Goal: Task Accomplishment & Management: Use online tool/utility

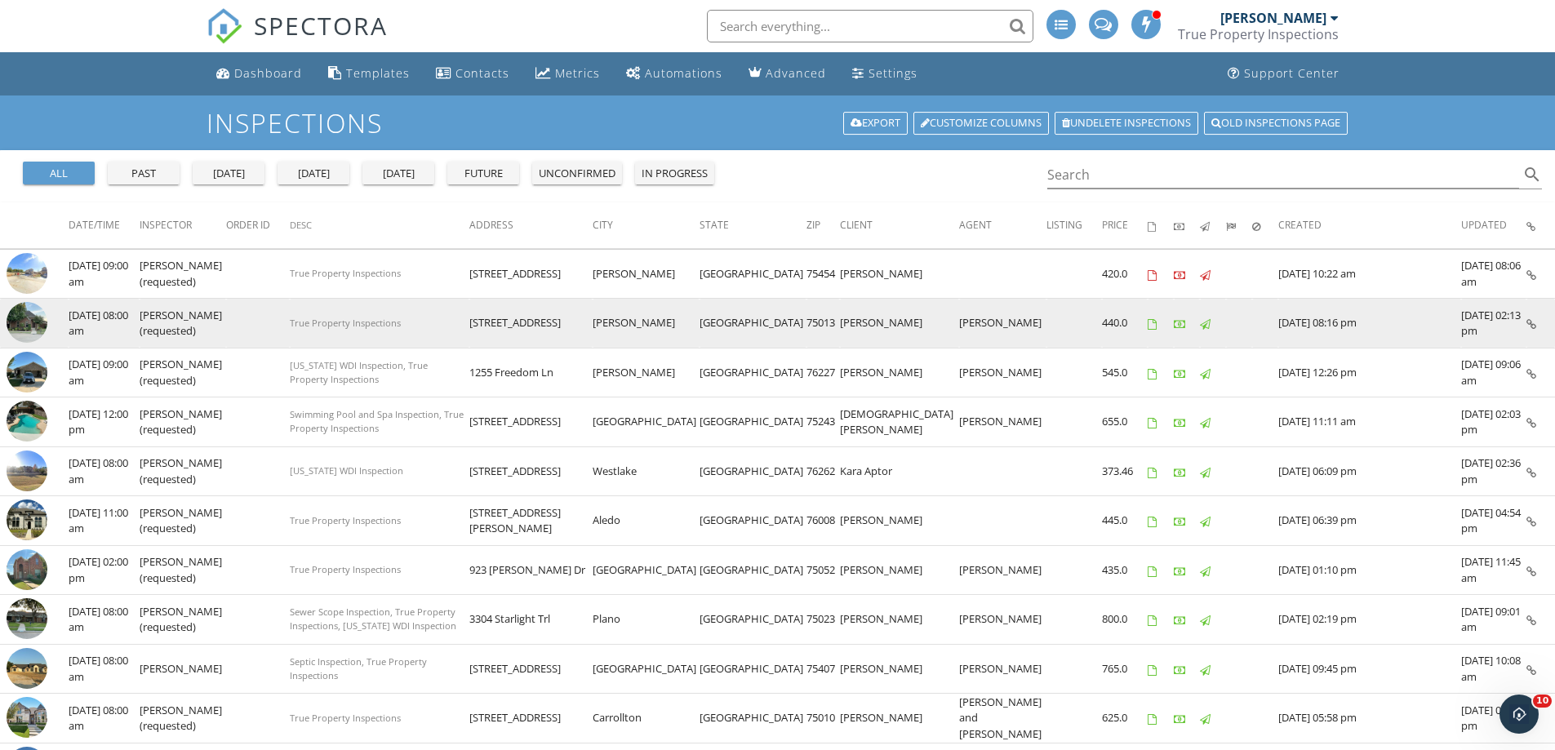
click at [29, 318] on img at bounding box center [27, 322] width 41 height 41
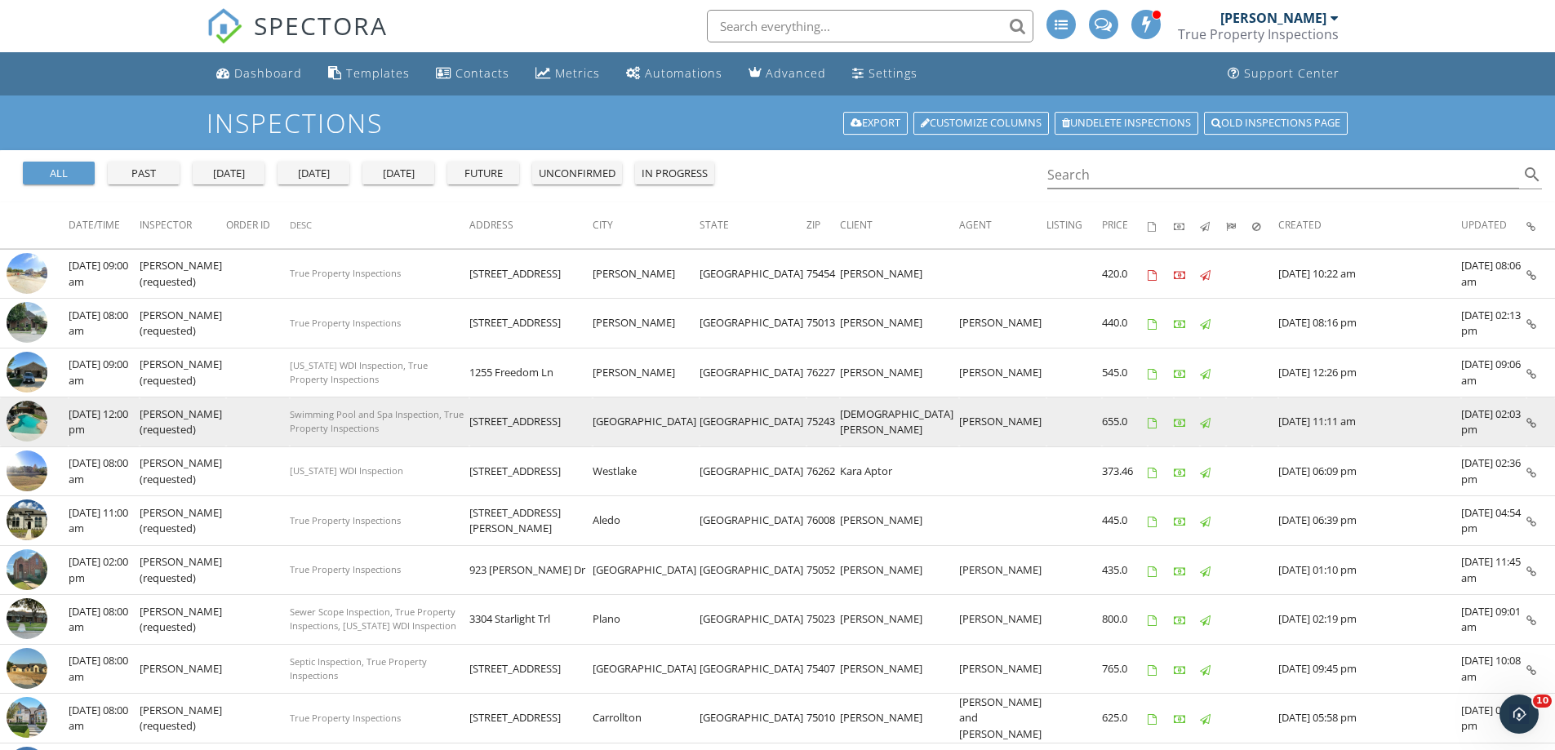
click at [23, 416] on img at bounding box center [27, 421] width 41 height 41
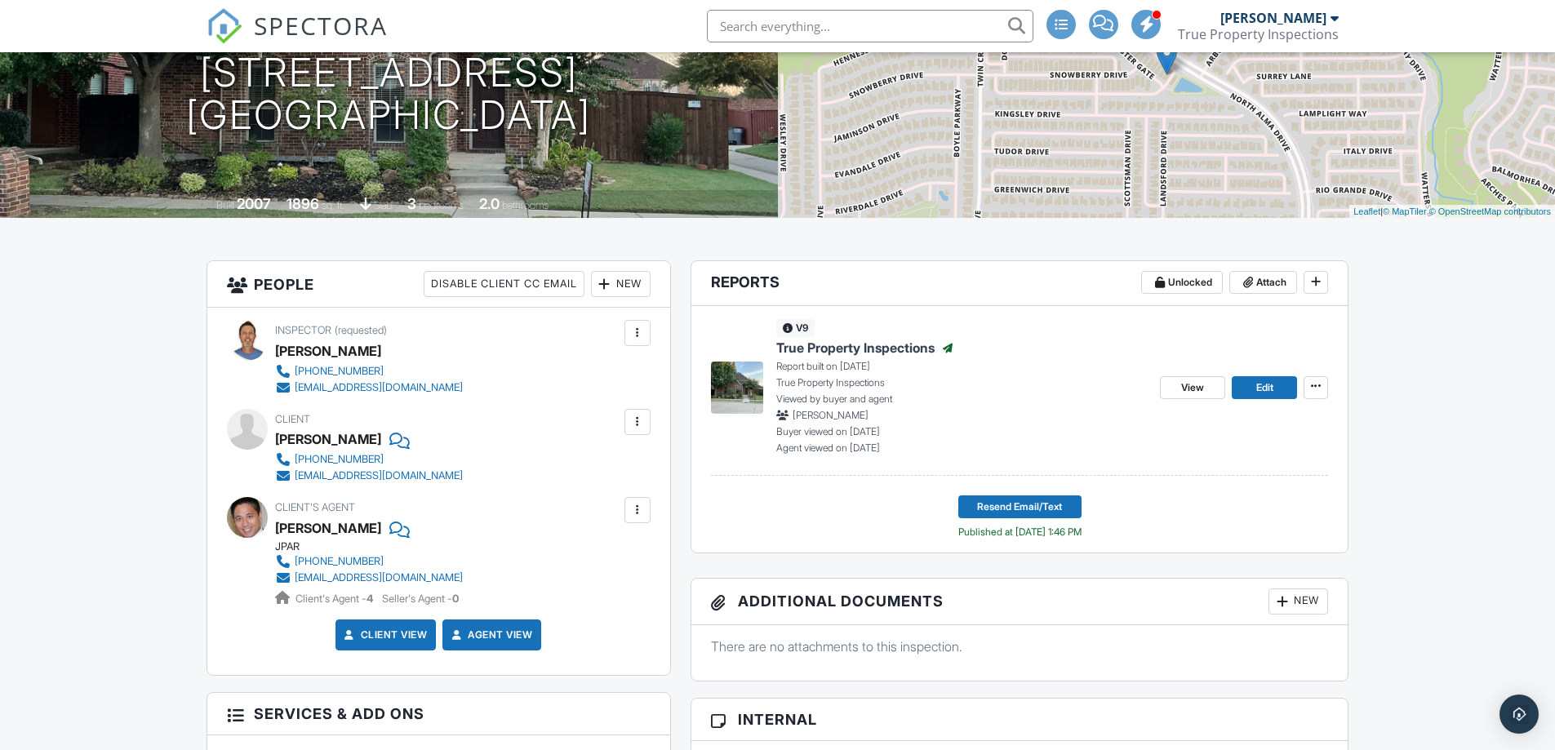
click at [860, 346] on span "True Property Inspections" at bounding box center [855, 348] width 158 height 18
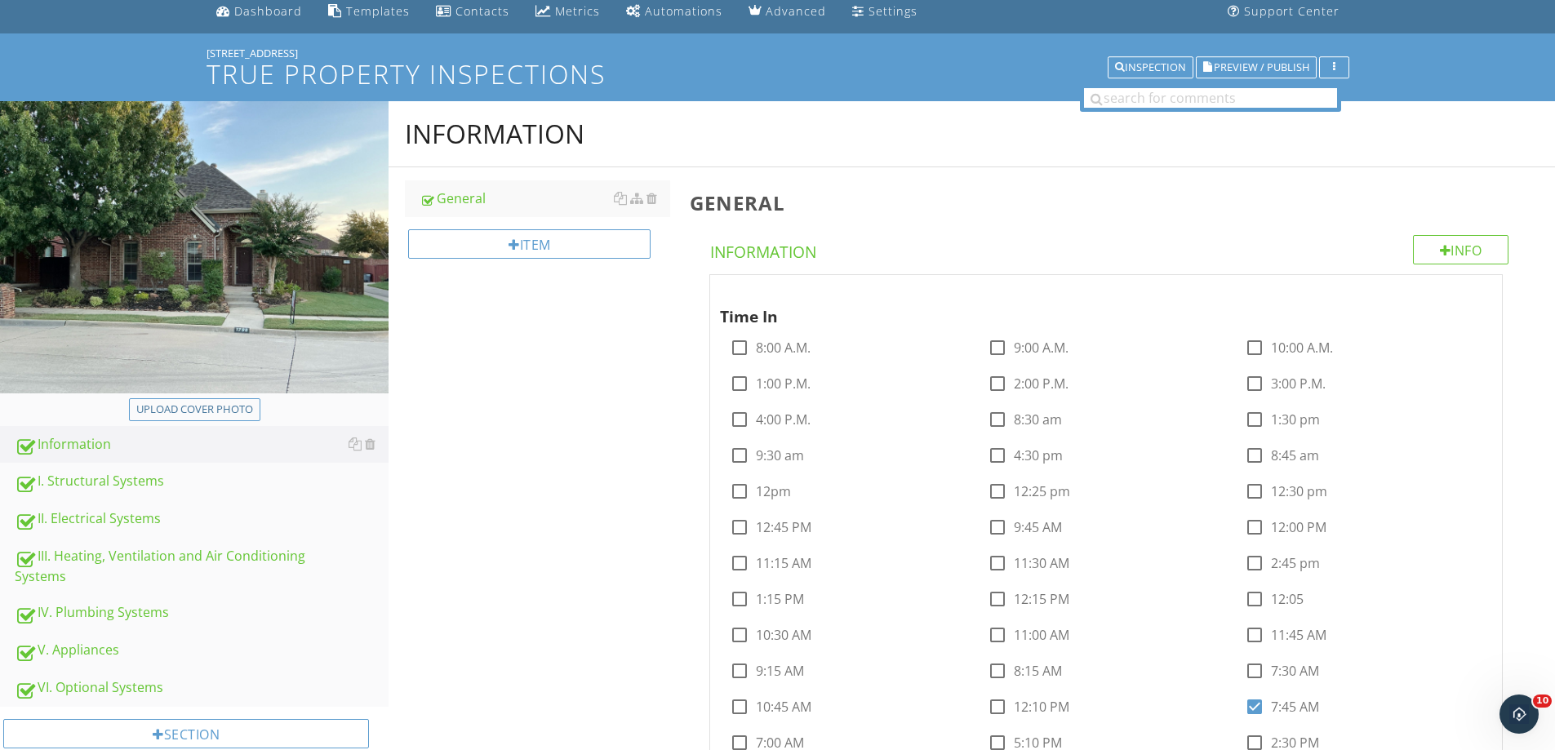
scroll to position [109, 0]
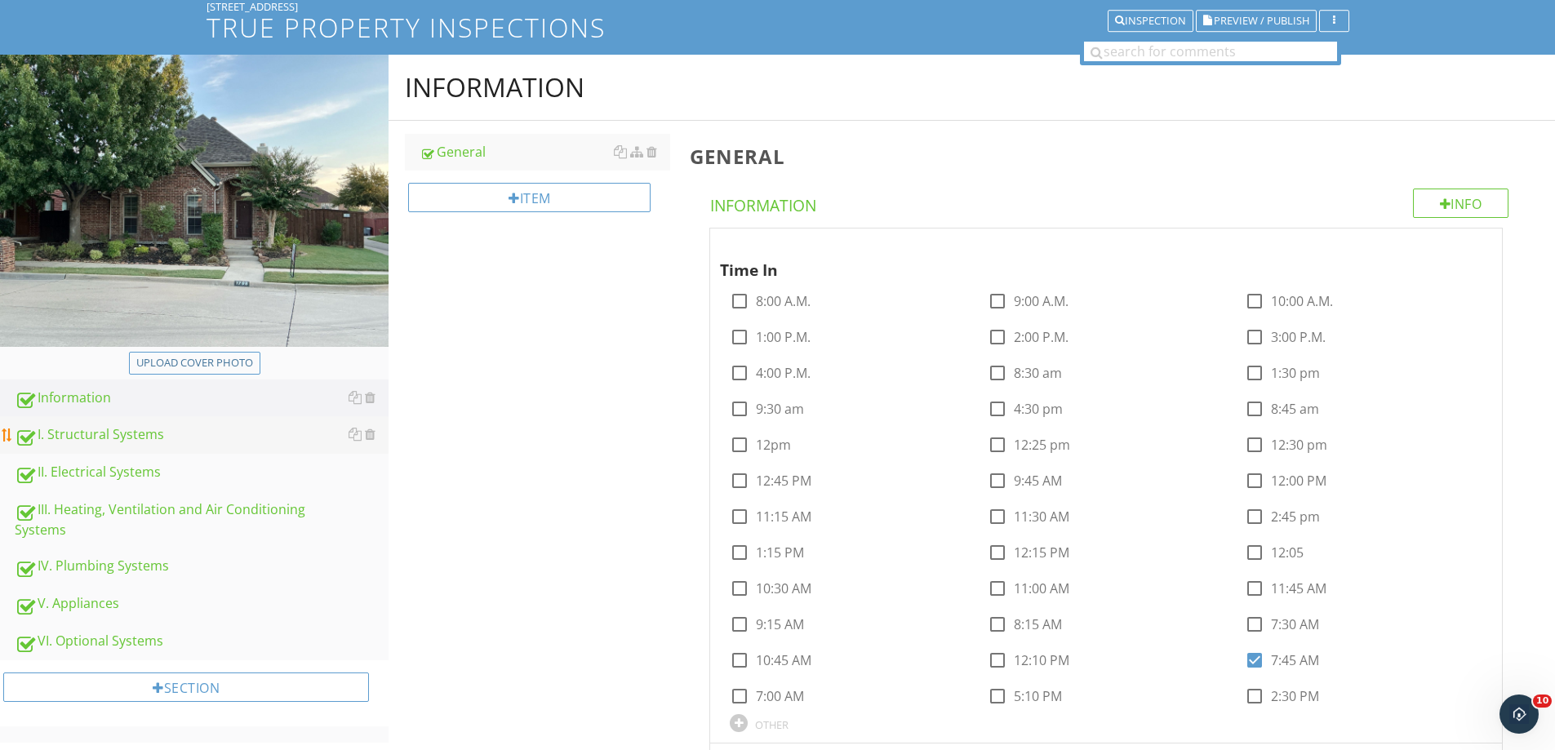
click at [87, 424] on link "I. Structural Systems" at bounding box center [202, 435] width 374 height 38
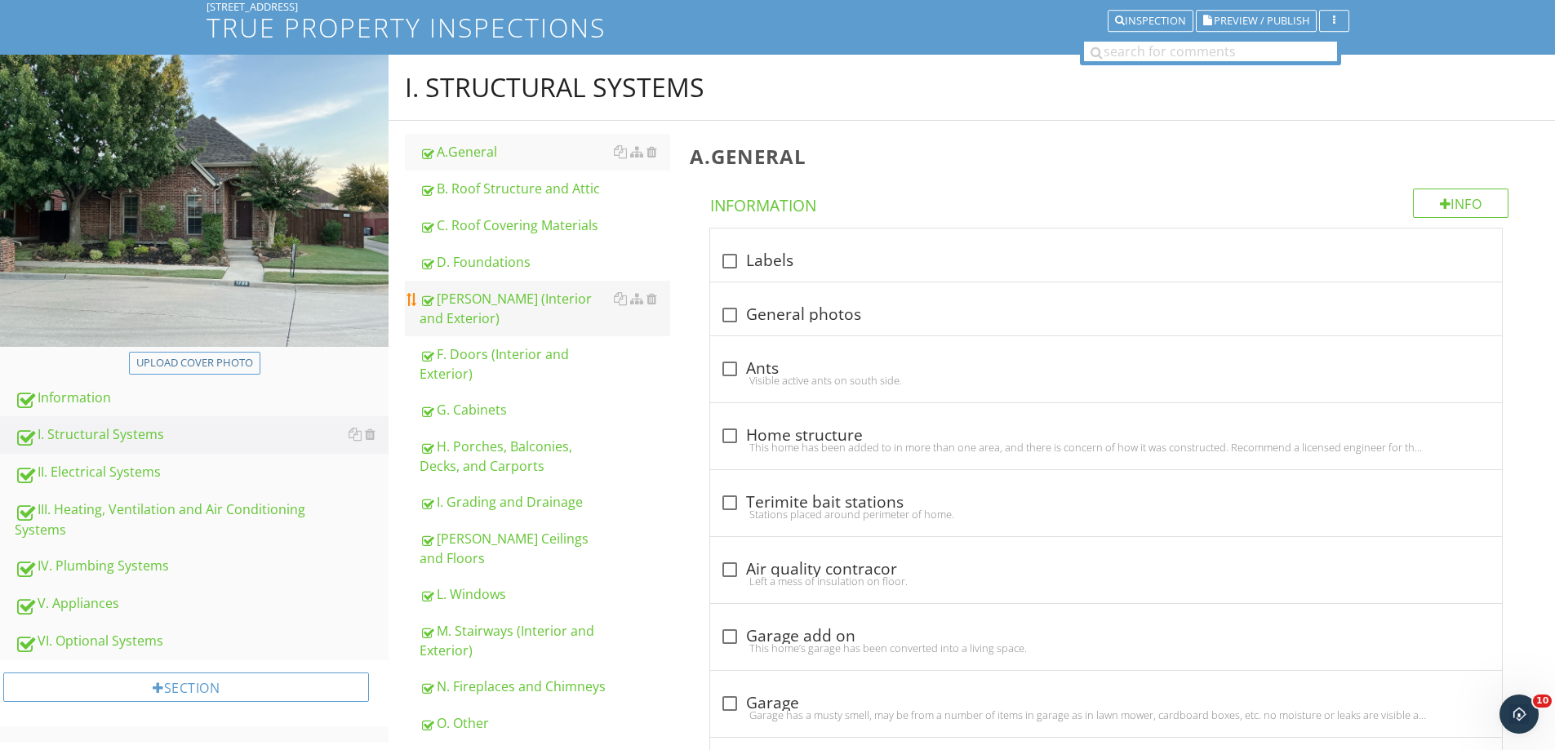
click at [489, 298] on div "E. Walls (Interior and Exterior)" at bounding box center [545, 308] width 251 height 39
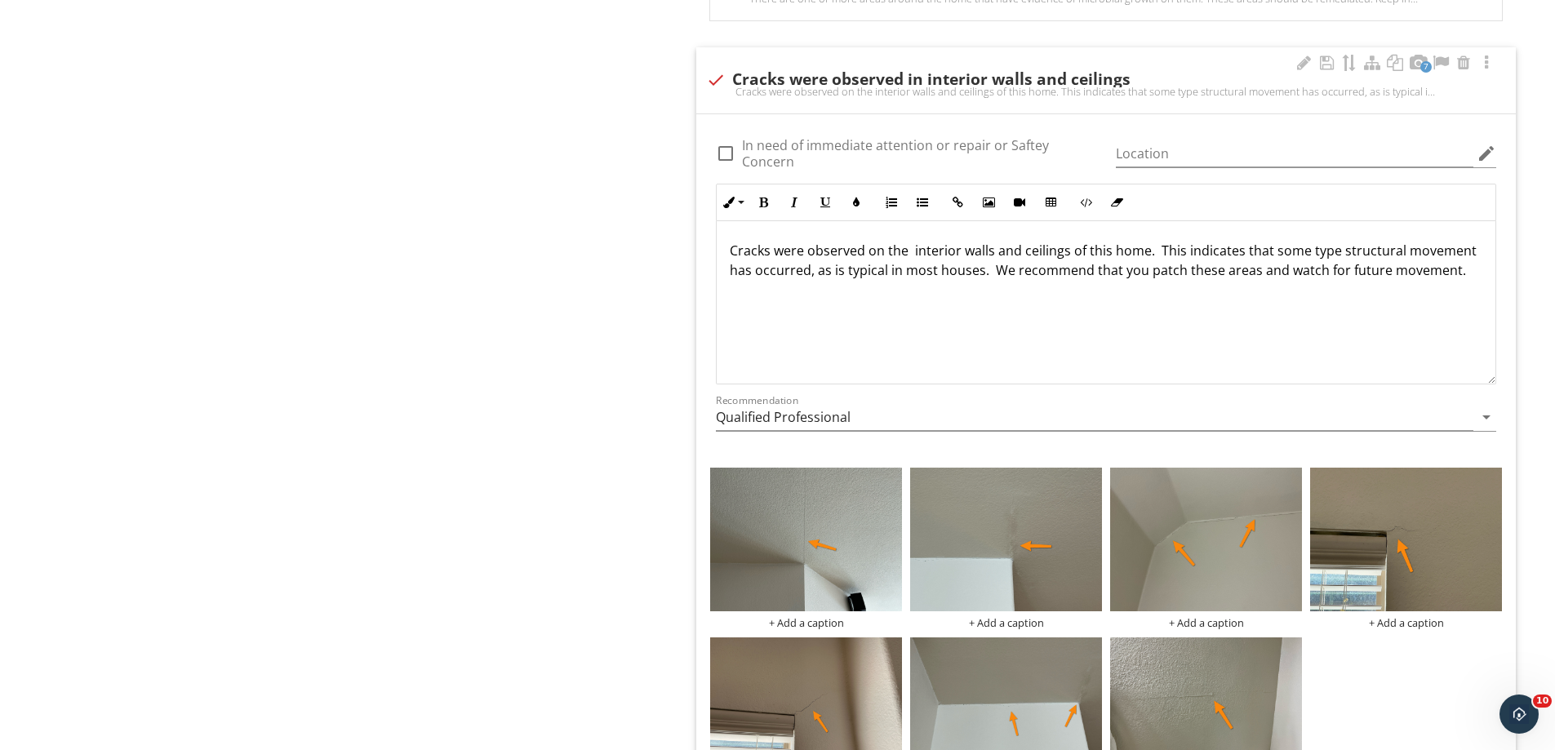
scroll to position [3047, 0]
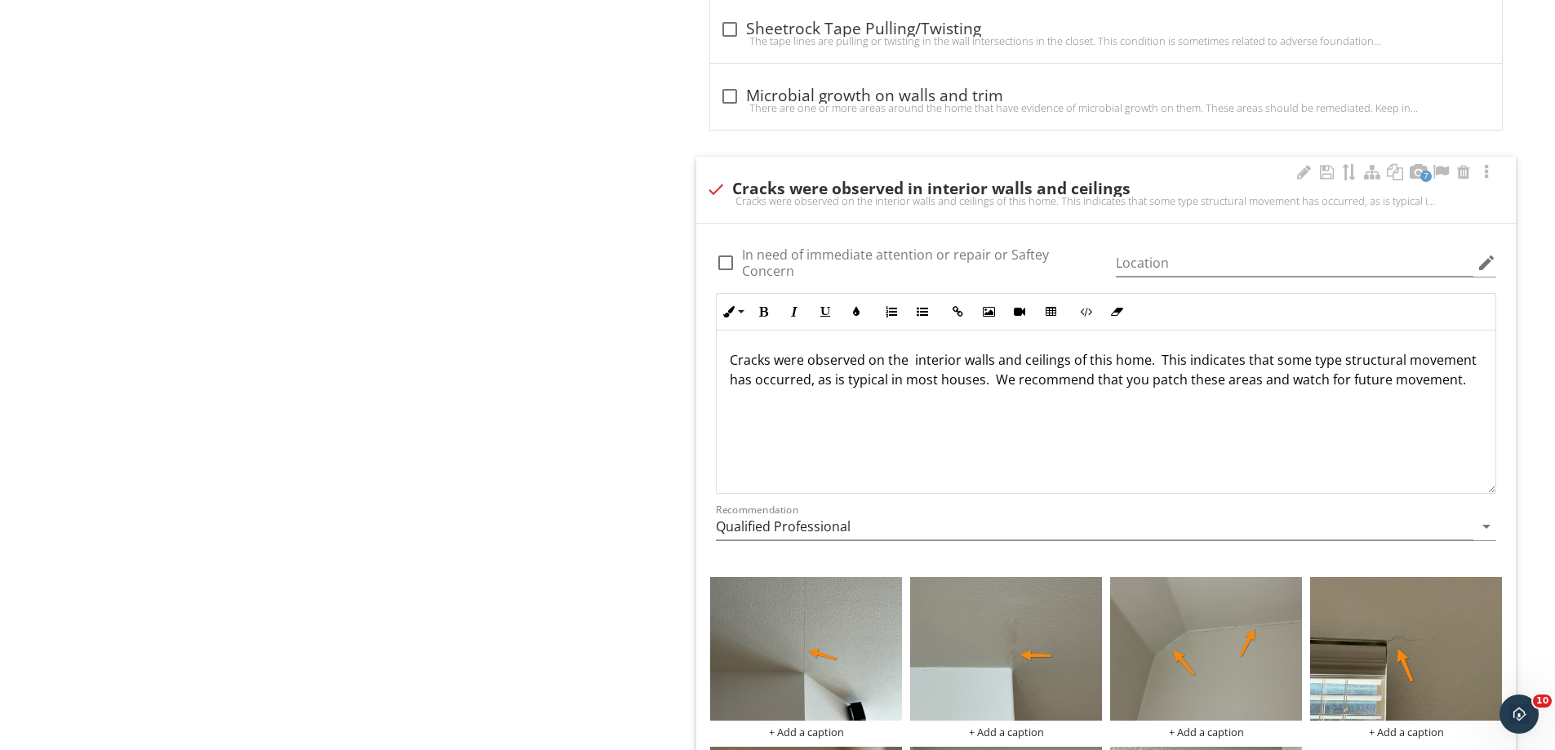
click at [735, 395] on div "Cracks were observed on the interior walls and ceilings of this home. This indi…" at bounding box center [1106, 412] width 779 height 163
click at [1458, 386] on p "Cracks were observed on the interior walls and ceilings of this home. This indi…" at bounding box center [1106, 369] width 752 height 39
click at [910, 409] on p "Ceiling in laundry has a small stain that" at bounding box center [1106, 406] width 752 height 20
click at [1037, 406] on p "Ceiling in laundry has a small moisture stain that" at bounding box center [1106, 406] width 752 height 20
click at [1054, 411] on p "Ceiling in laundry has a small moisture stain that that was observed to not" at bounding box center [1106, 406] width 752 height 20
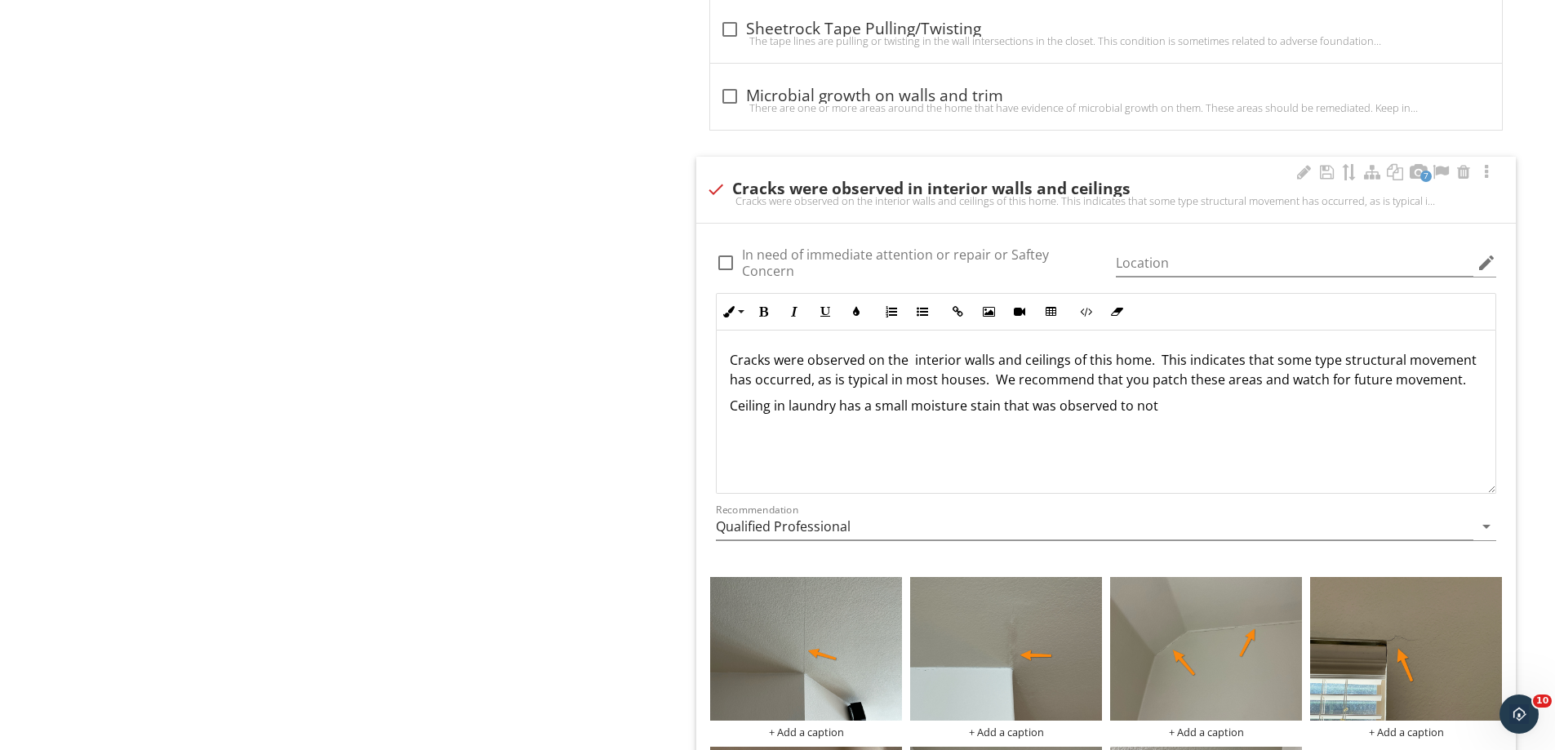
click at [1161, 407] on p "Ceiling in laundry has a small moisture stain that was observed to not" at bounding box center [1106, 406] width 752 height 20
click at [964, 410] on p "Ceiling in laundry has a small moisture stain that was observed to not" at bounding box center [1106, 406] width 752 height 20
click at [1098, 411] on p "Ceiling in laundry has a small stain that was observed to not" at bounding box center [1106, 406] width 752 height 20
drag, startPoint x: 1099, startPoint y: 408, endPoint x: 1186, endPoint y: 408, distance: 87.3
click at [1186, 408] on p "Ceiling in laundry has a small stain that was observed to not be actively" at bounding box center [1106, 406] width 752 height 20
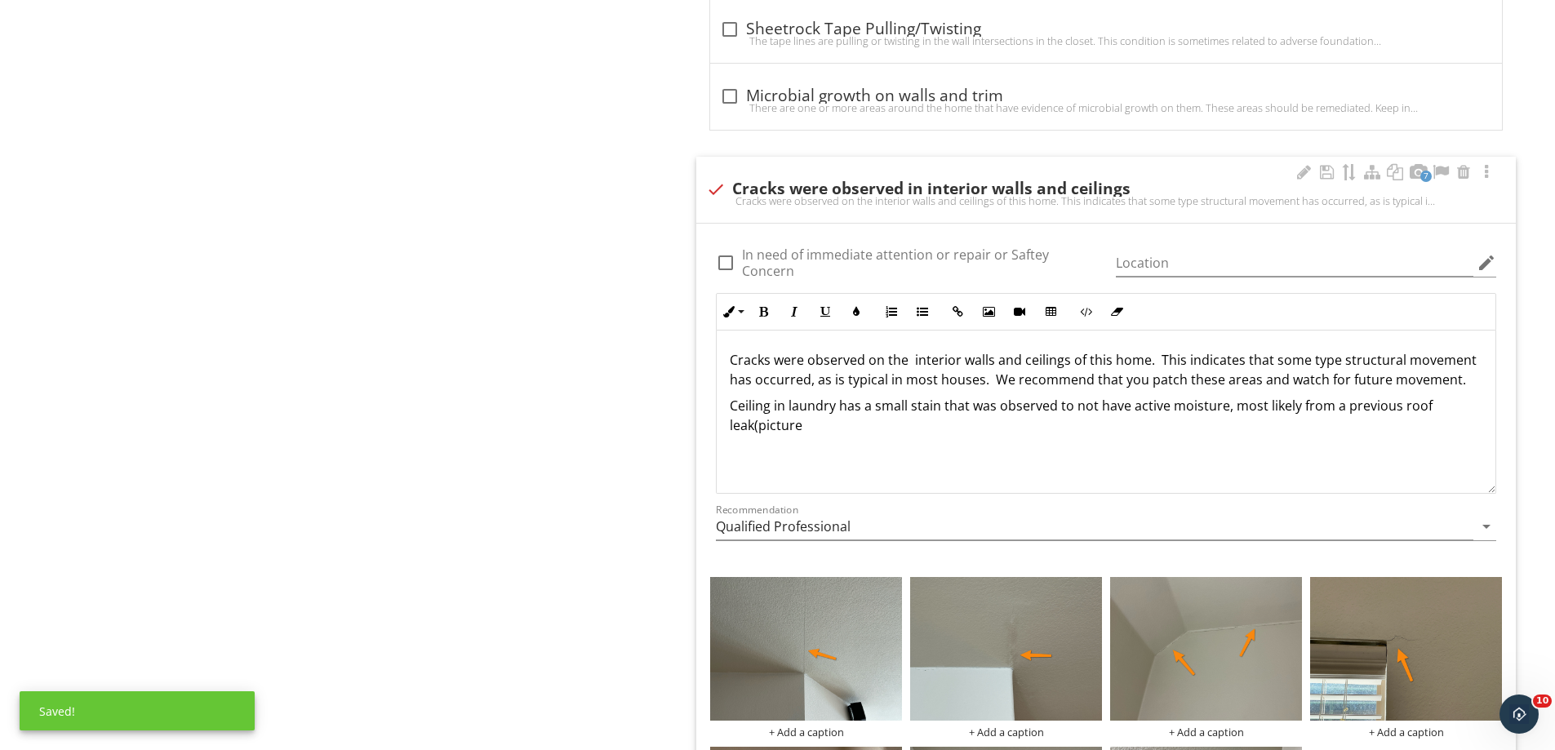
click at [755, 428] on p "Ceiling in laundry has a small stain that was observed to not have active moist…" at bounding box center [1106, 415] width 752 height 39
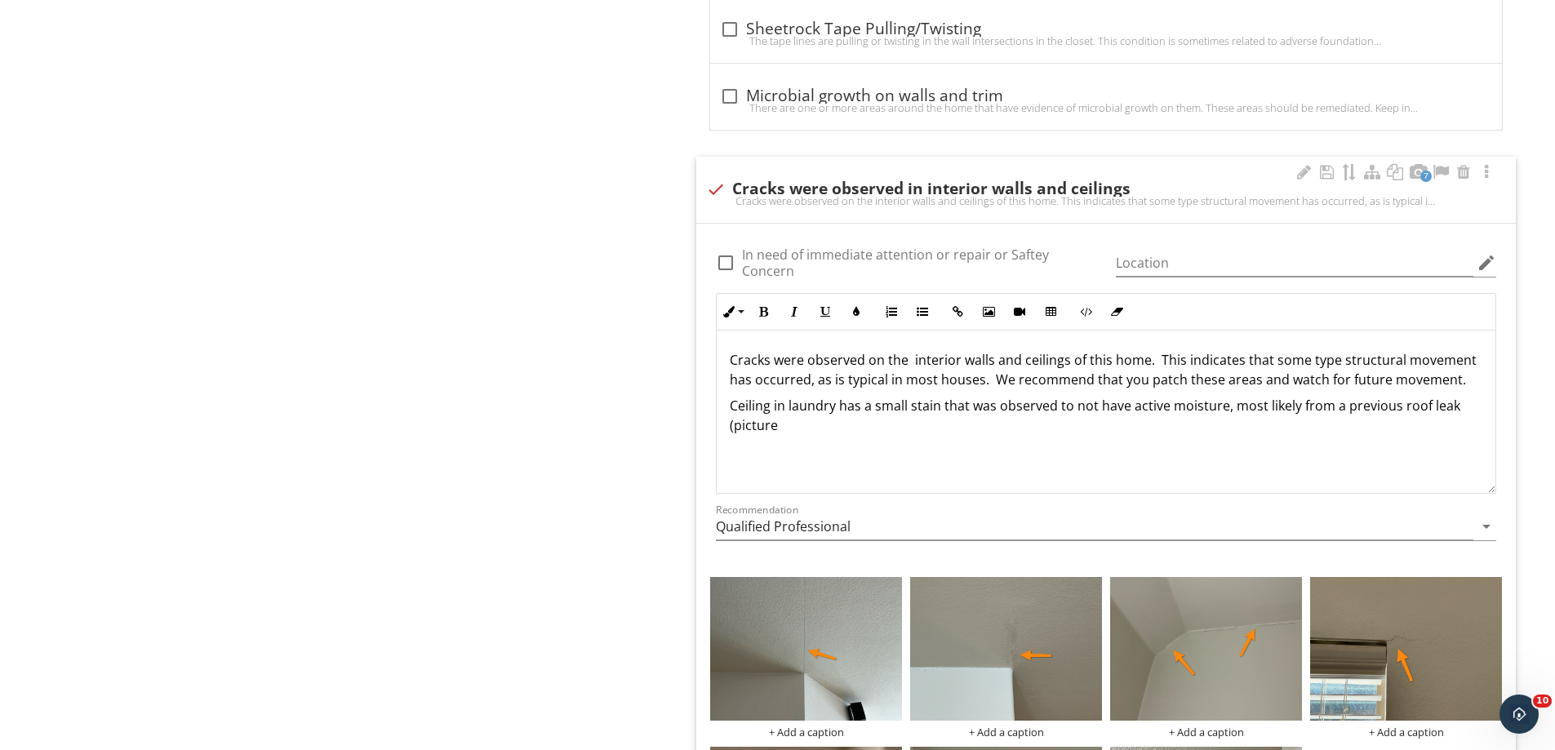
click at [781, 429] on p "Ceiling in laundry has a small stain that was observed to not have active moist…" at bounding box center [1106, 415] width 752 height 39
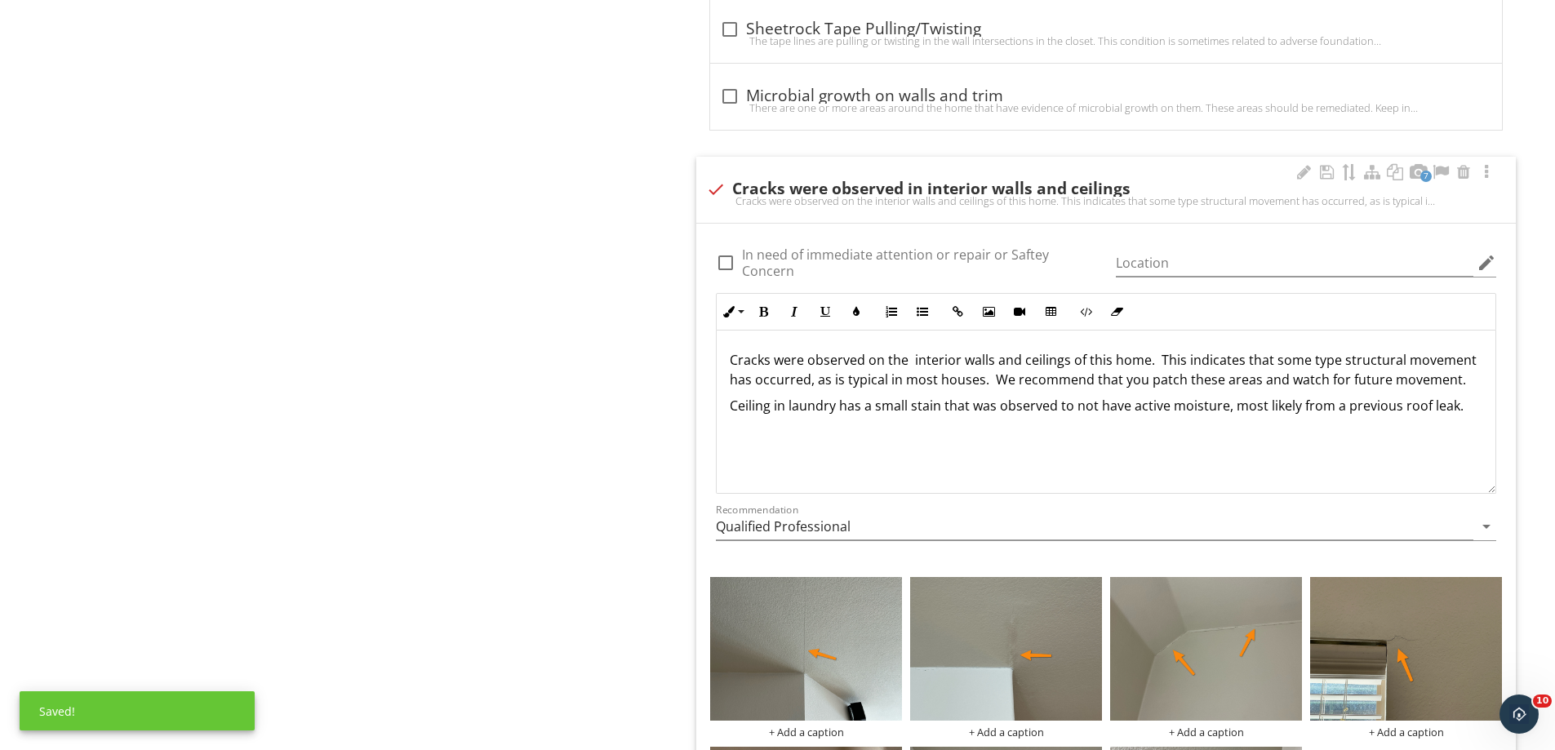
click at [733, 409] on p "Ceiling in laundry has a small stain that was observed to not have active moist…" at bounding box center [1106, 406] width 752 height 20
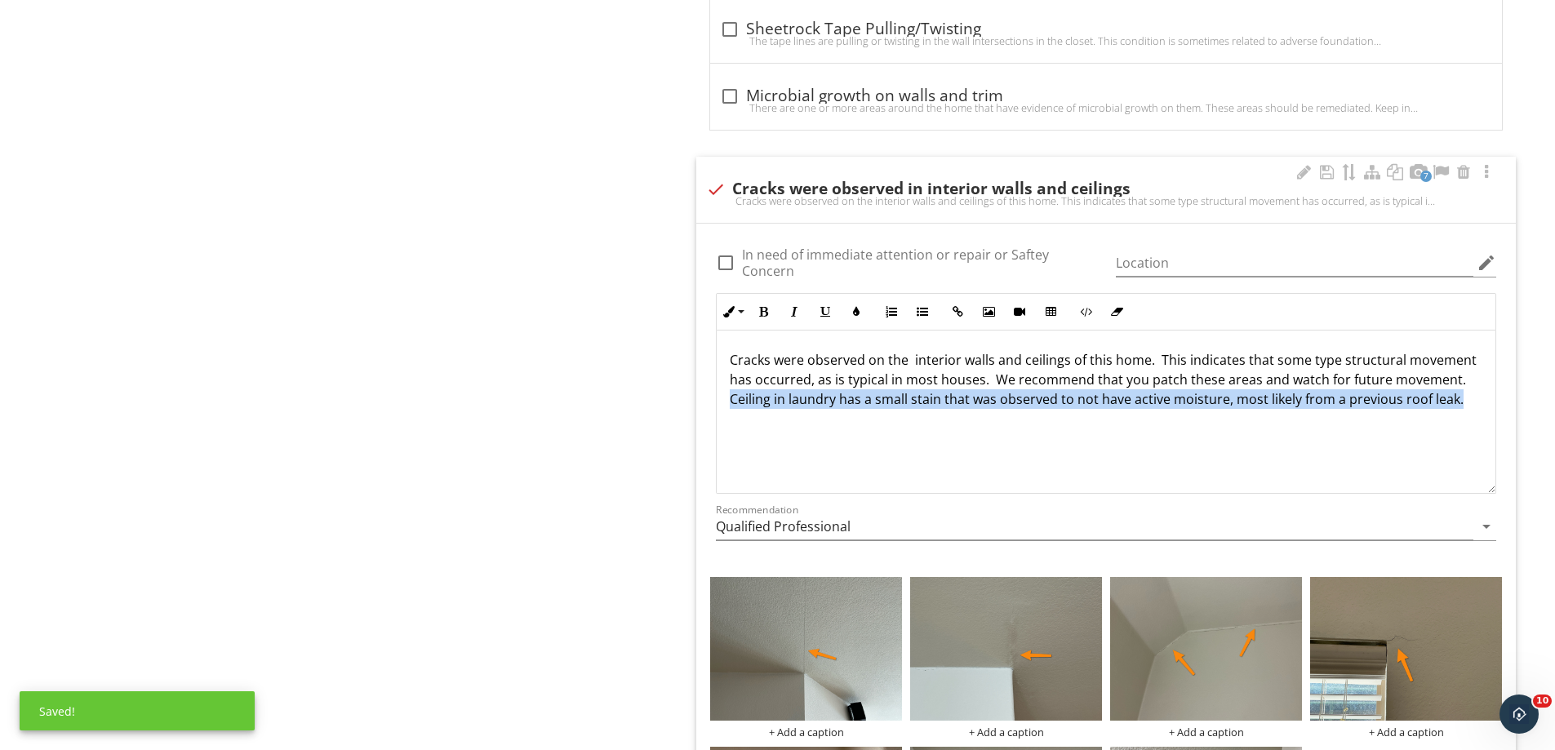
drag, startPoint x: 729, startPoint y: 402, endPoint x: 1472, endPoint y: 405, distance: 742.7
click at [1472, 405] on div "Cracks were observed on the interior walls and ceilings of this home. This indi…" at bounding box center [1106, 412] width 779 height 163
copy p "Ceiling in laundry has a small stain that was observed to not have active moist…"
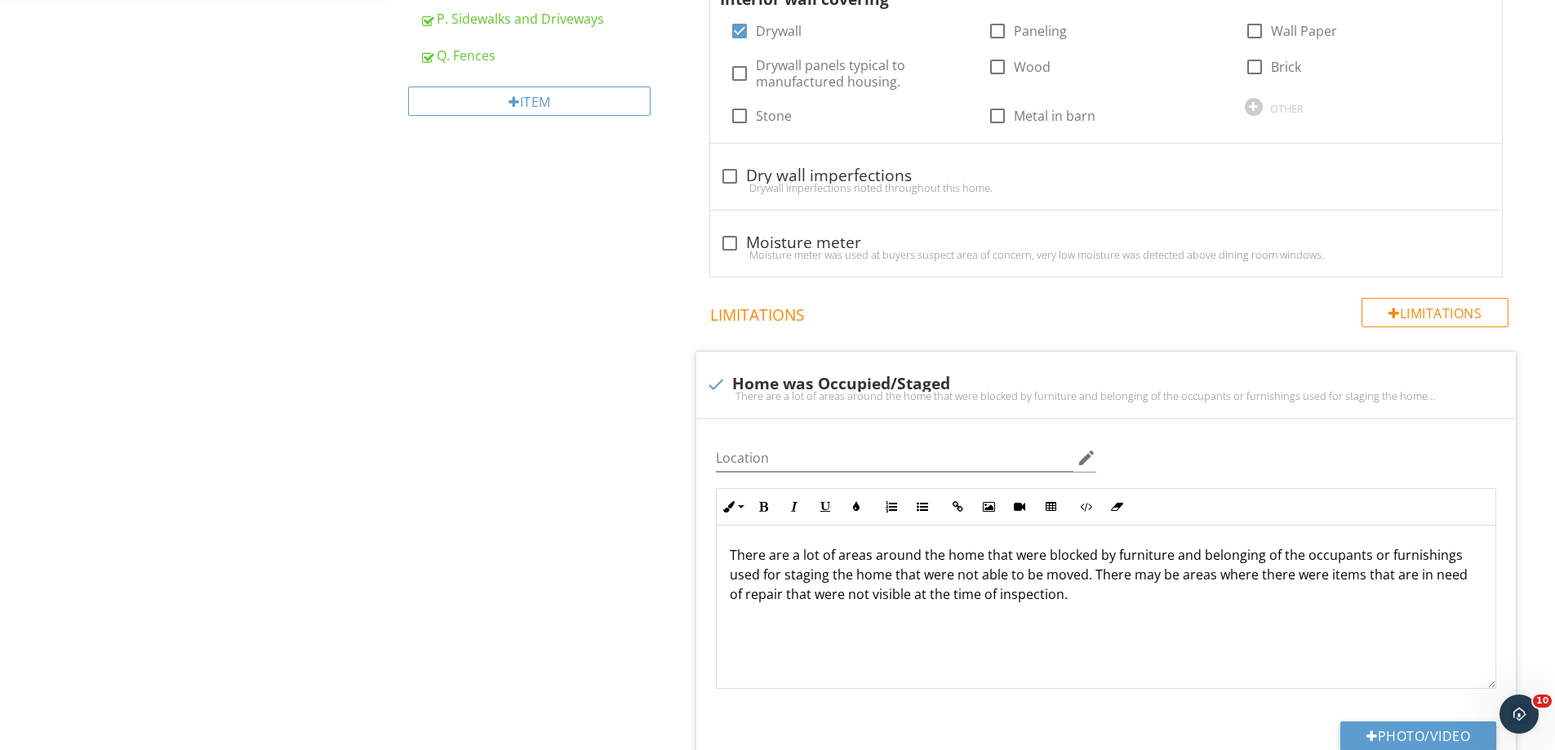
scroll to position [218, 0]
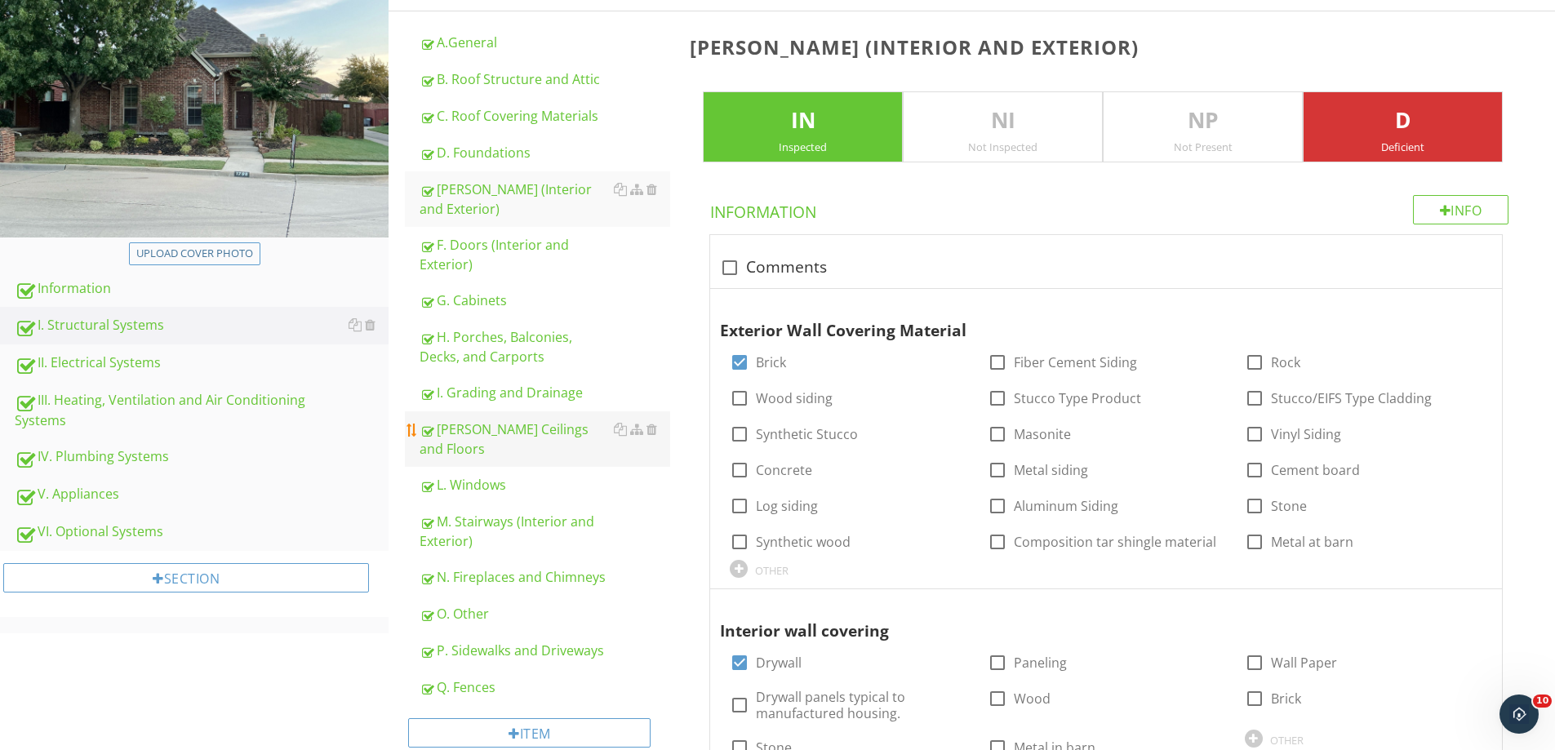
click at [513, 432] on div "J. Ceilings and Floors" at bounding box center [545, 439] width 251 height 39
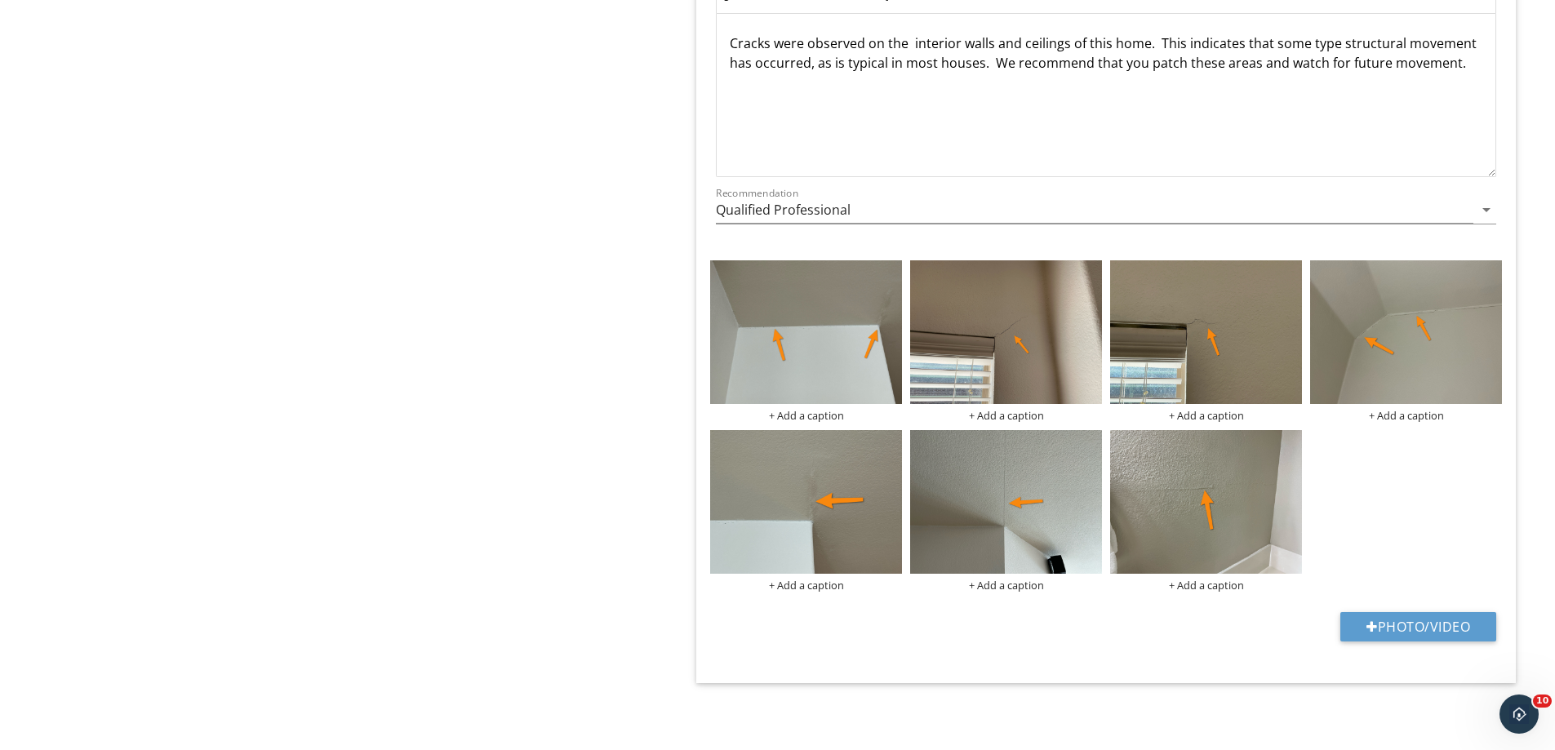
scroll to position [13573, 0]
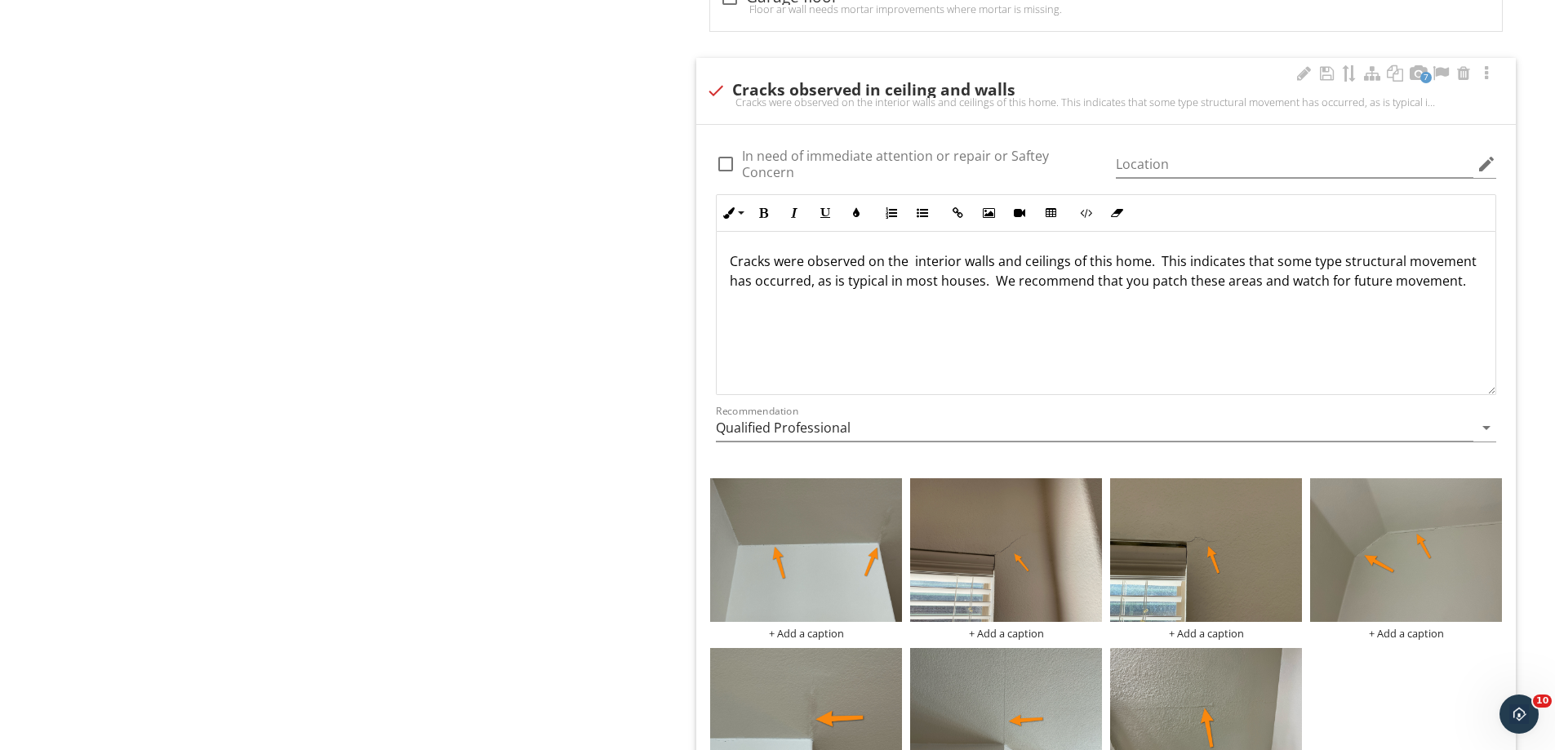
click at [1466, 284] on p "Cracks were observed on the interior walls and ceilings of this home. This indi…" at bounding box center [1106, 270] width 752 height 39
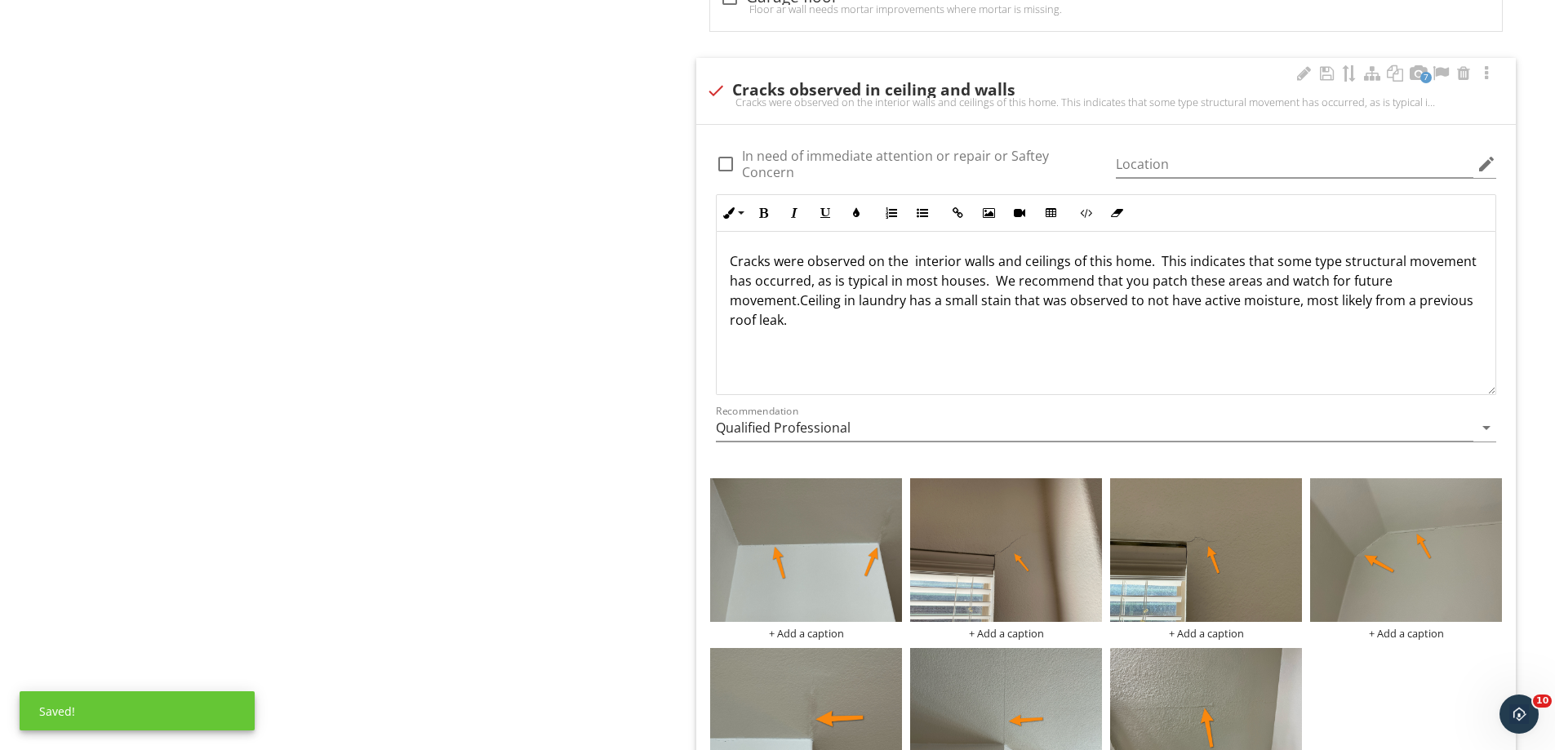
click at [803, 305] on p "Cracks were observed on the interior walls and ceilings of this home. This indi…" at bounding box center [1106, 290] width 752 height 78
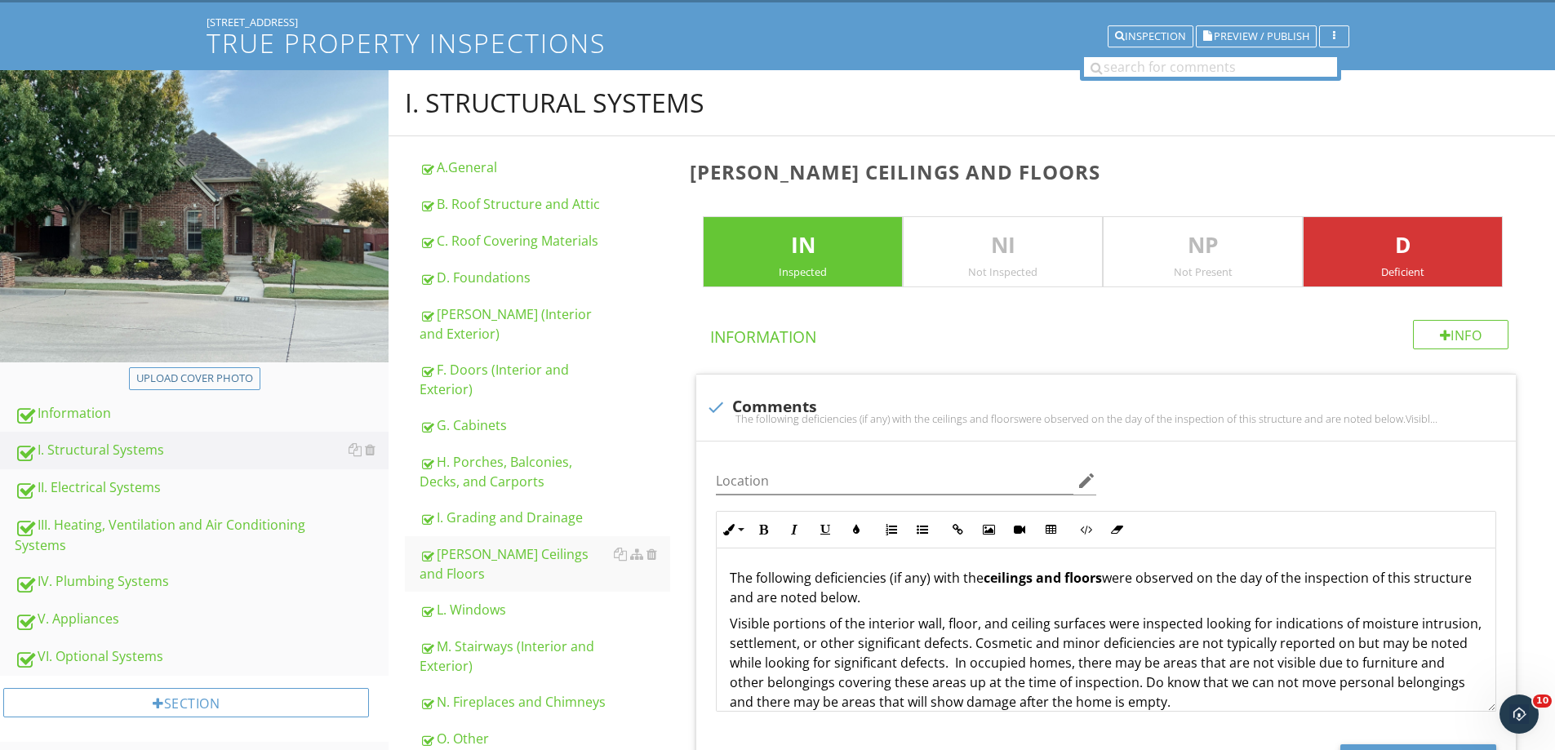
scroll to position [0, 0]
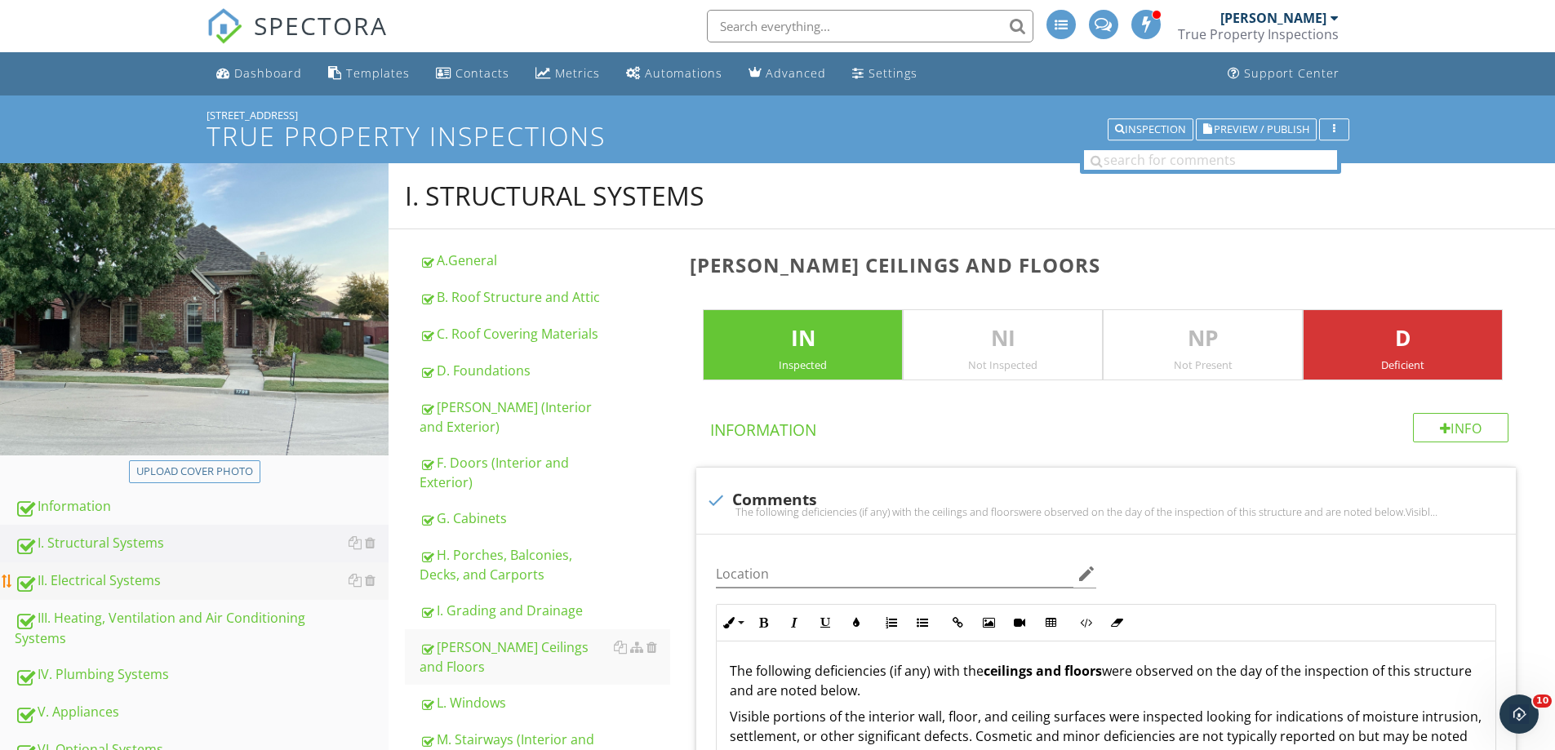
click at [89, 596] on link "II. Electrical Systems" at bounding box center [202, 581] width 374 height 38
click at [92, 584] on div "II. Electrical Systems" at bounding box center [202, 580] width 374 height 21
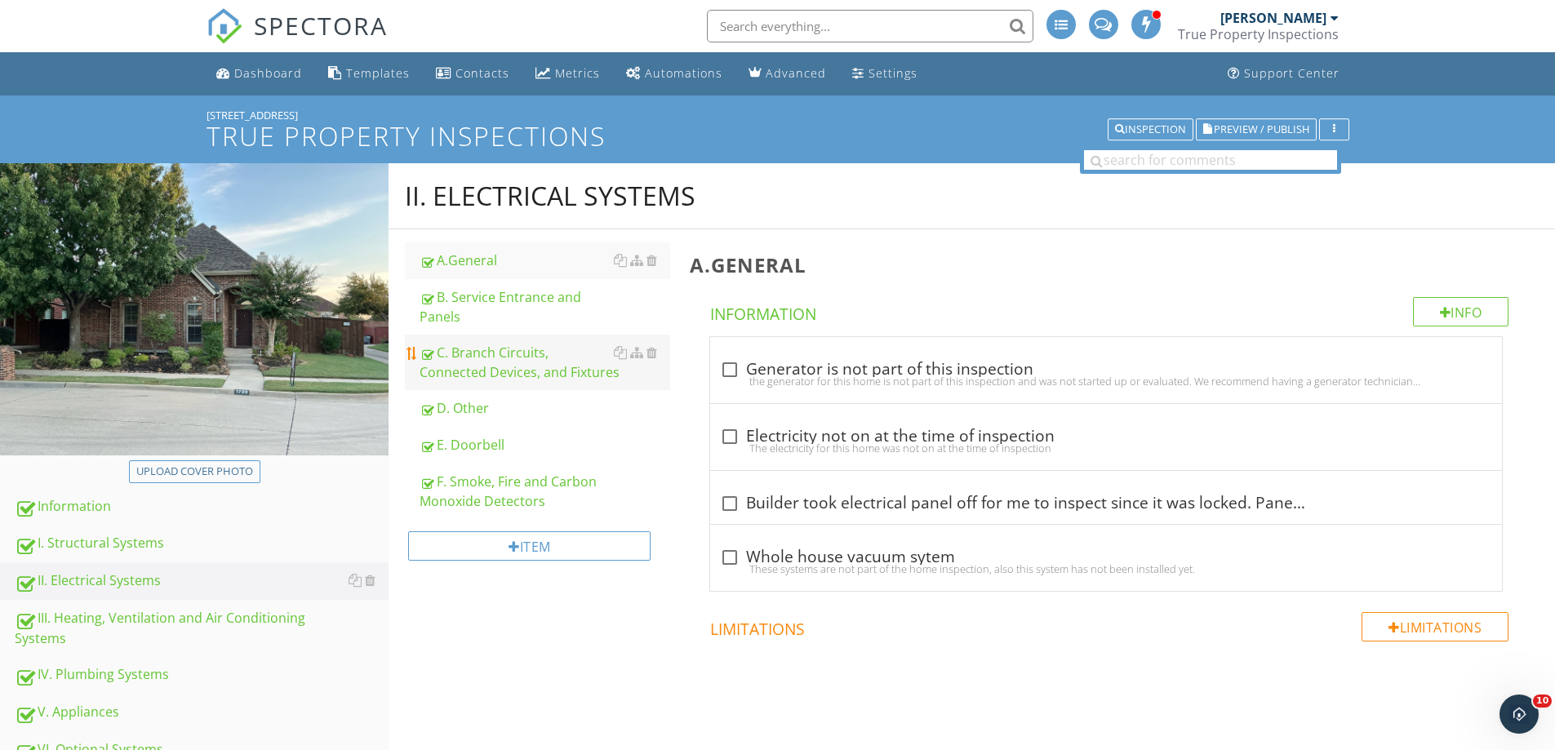
click at [494, 360] on div "C. Branch Circuits, Connected Devices, and Fixtures" at bounding box center [545, 362] width 251 height 39
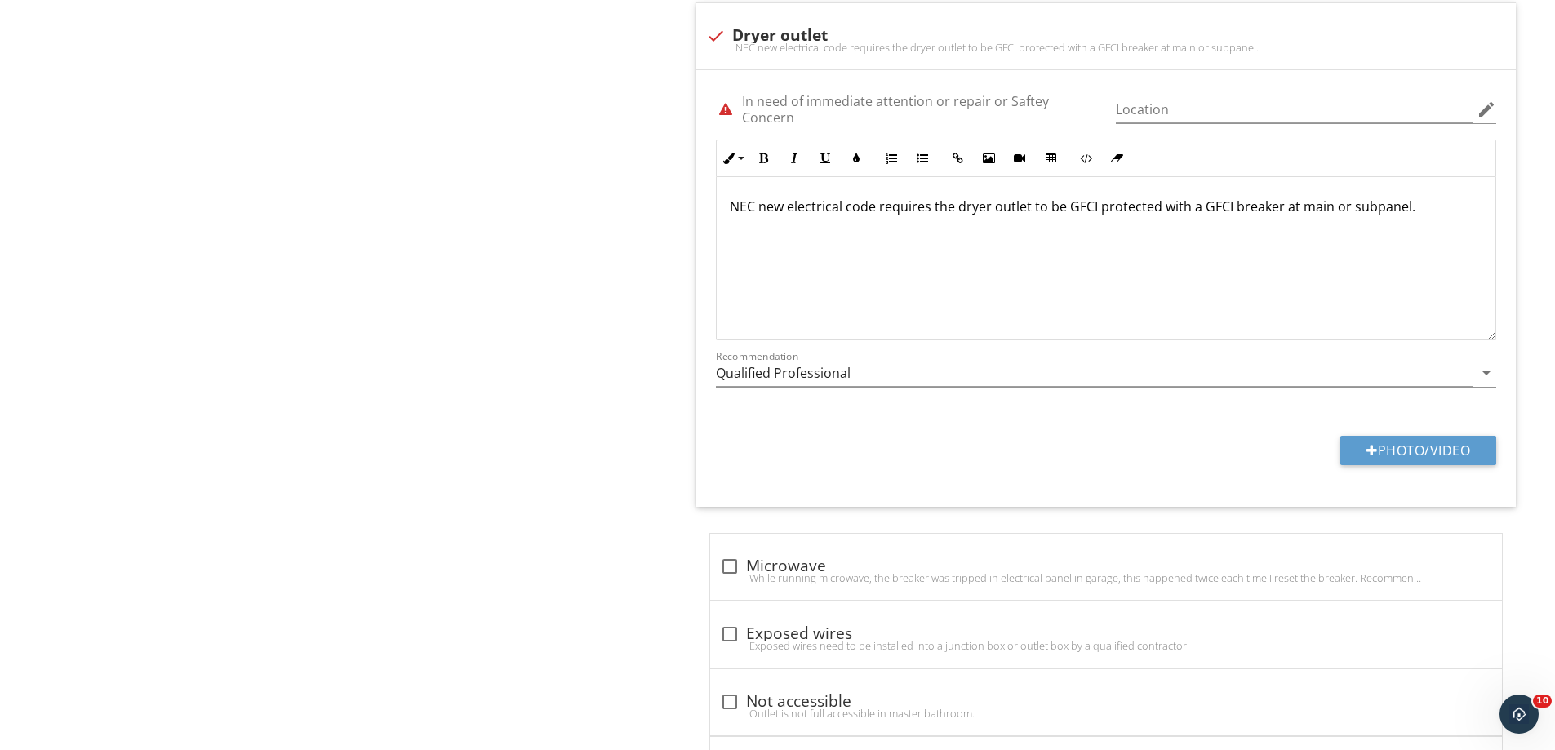
scroll to position [23364, 0]
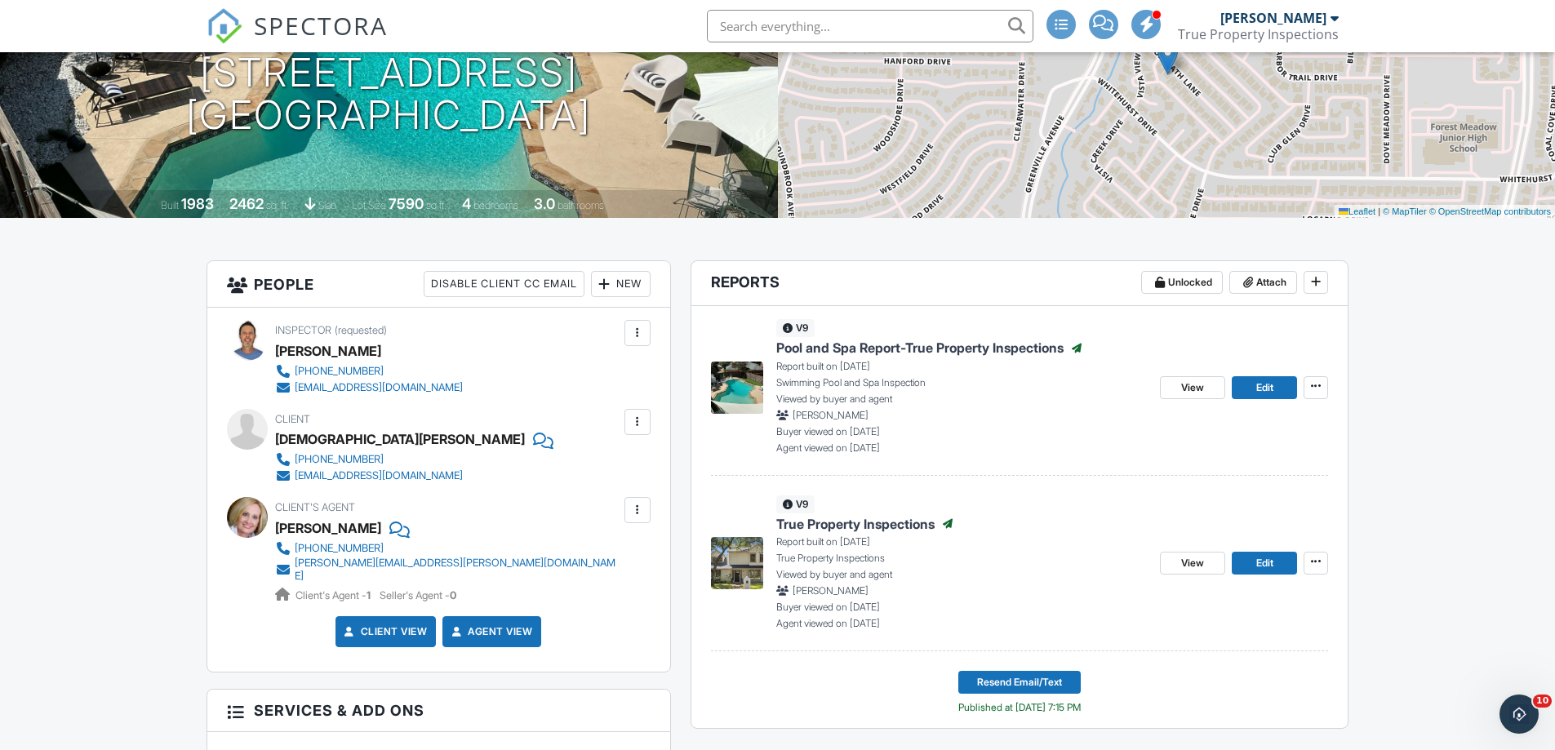
click at [892, 350] on span "Pool and Spa Report-True Property Inspections" at bounding box center [919, 348] width 287 height 18
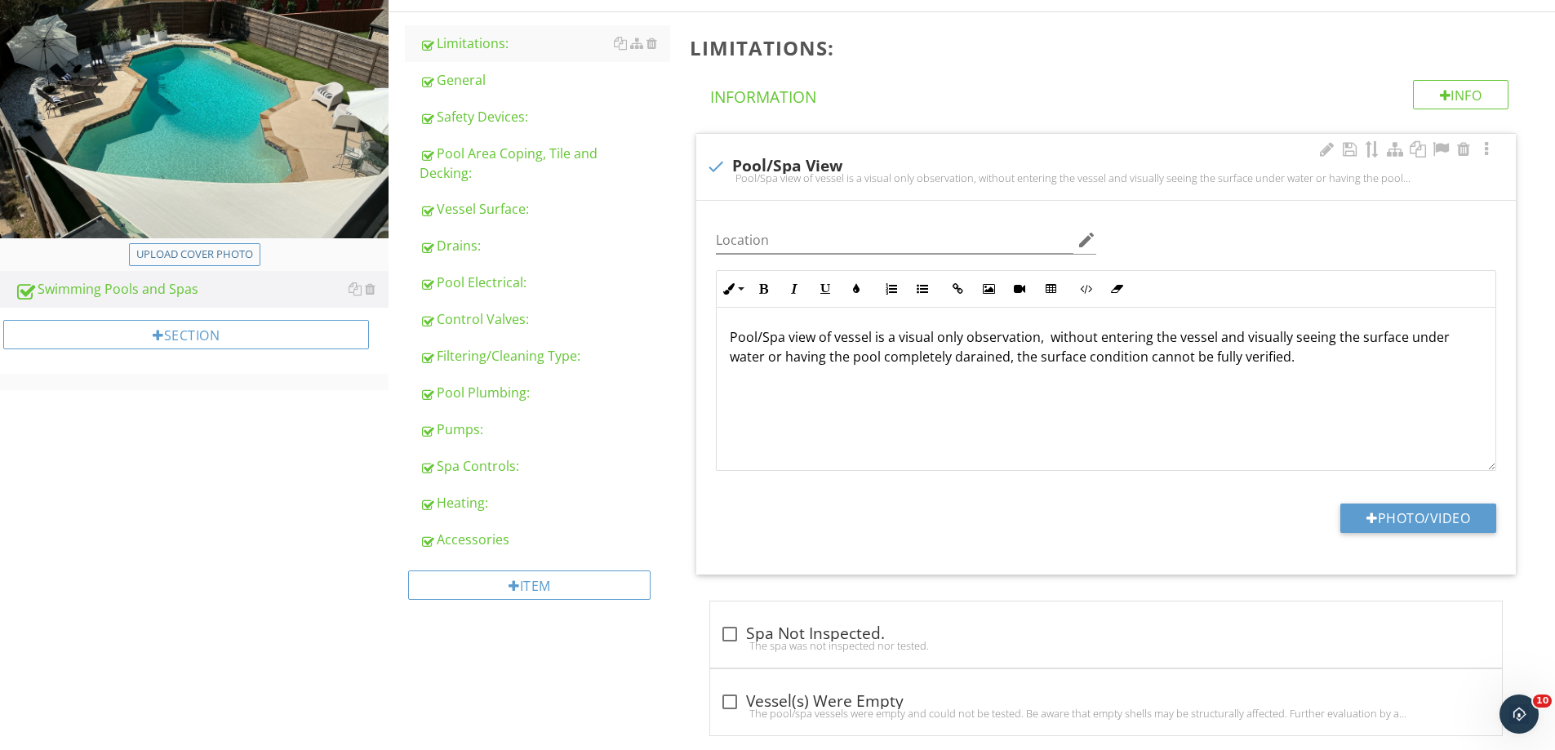
scroll to position [218, 0]
click at [475, 388] on div "Pool Plumbing:" at bounding box center [545, 392] width 251 height 20
